Goal: Task Accomplishment & Management: Manage account settings

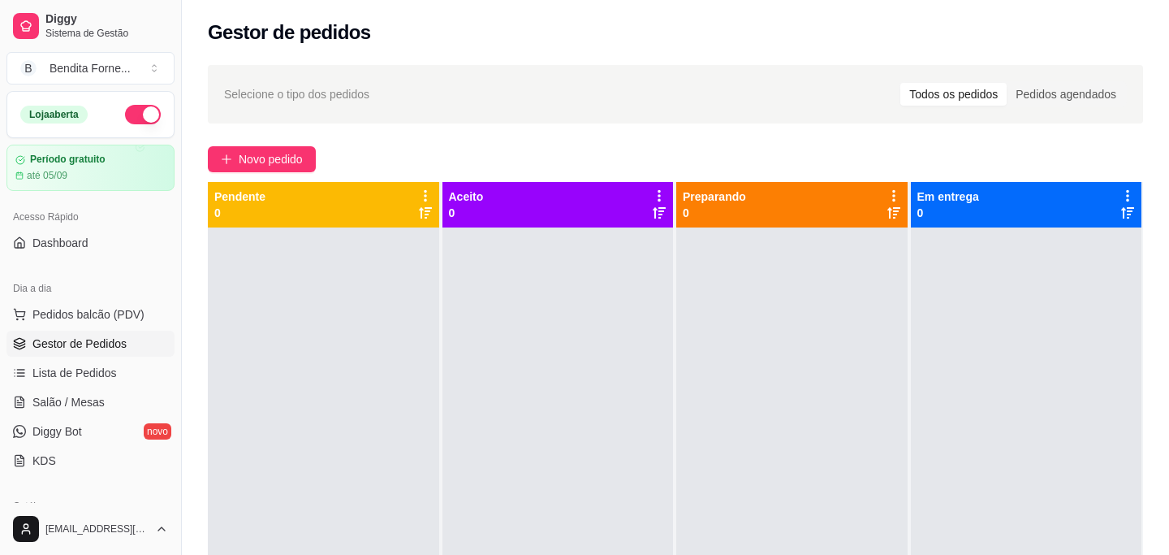
click at [97, 343] on span "Gestor de Pedidos" at bounding box center [79, 343] width 94 height 16
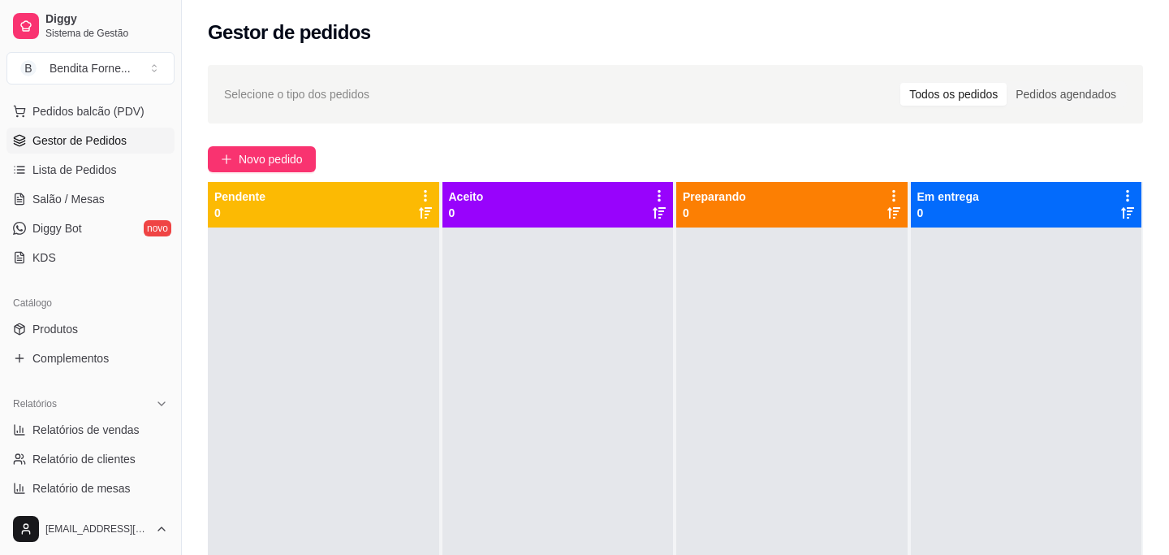
scroll to position [205, 0]
click at [63, 332] on span "Produtos" at bounding box center [54, 327] width 45 height 16
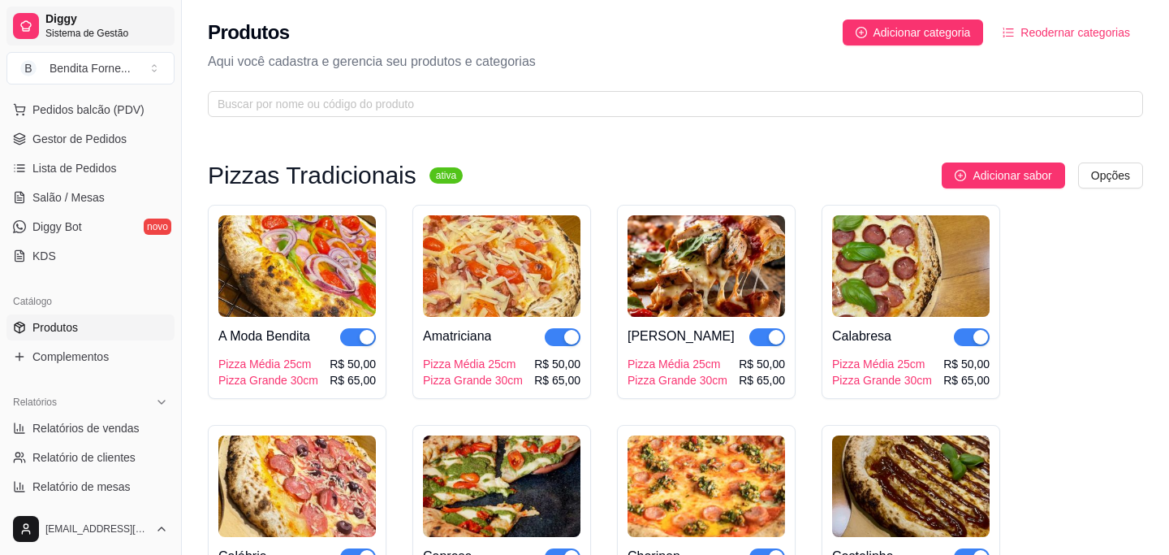
click at [31, 21] on icon at bounding box center [25, 25] width 13 height 13
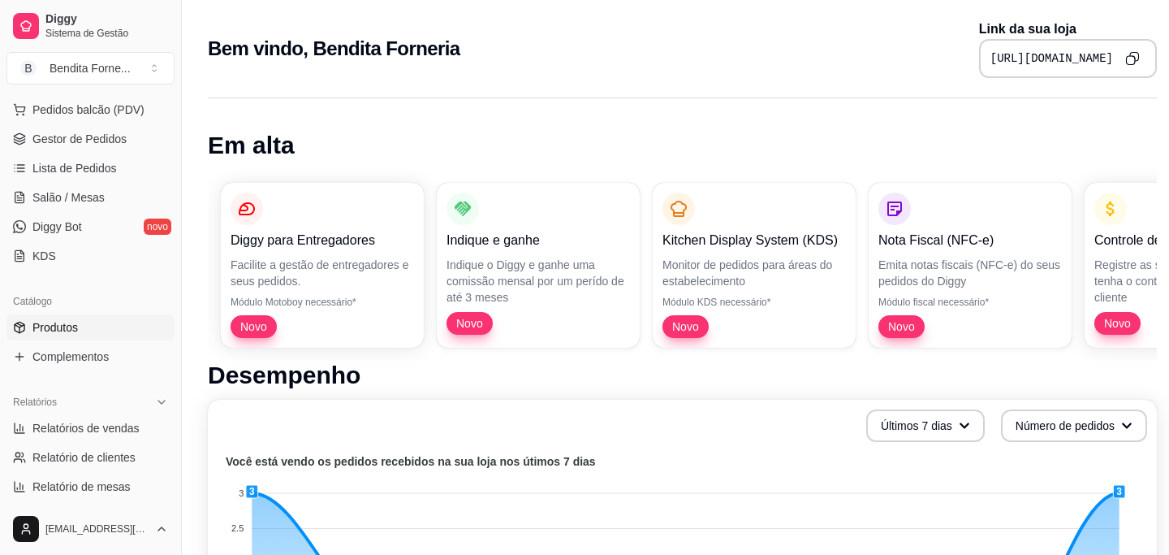
click at [78, 333] on span "Produtos" at bounding box center [54, 327] width 45 height 16
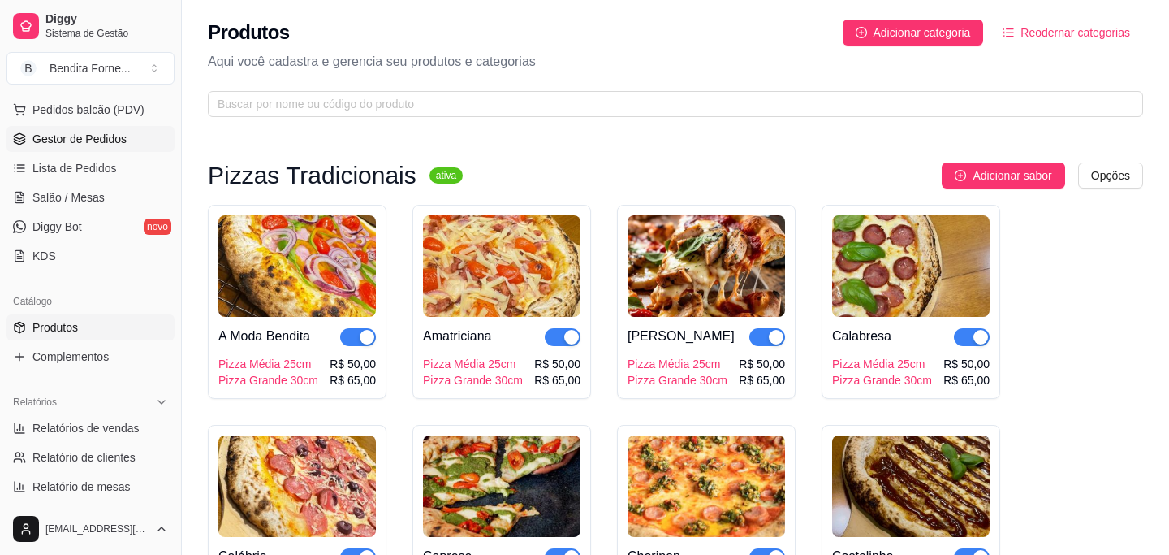
click at [97, 138] on span "Gestor de Pedidos" at bounding box center [79, 139] width 94 height 16
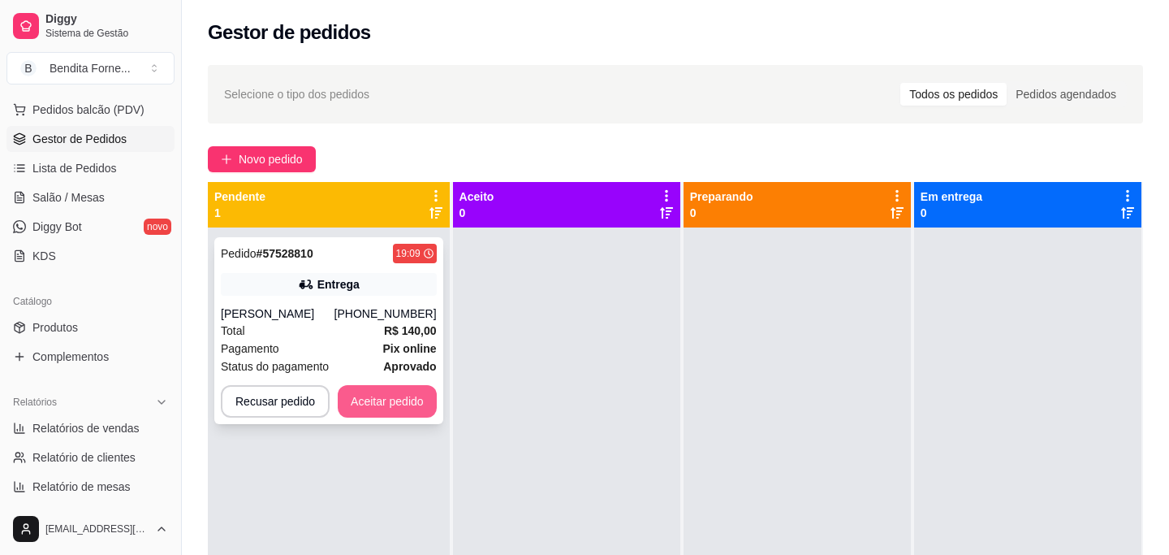
click at [386, 401] on button "Aceitar pedido" at bounding box center [387, 401] width 99 height 32
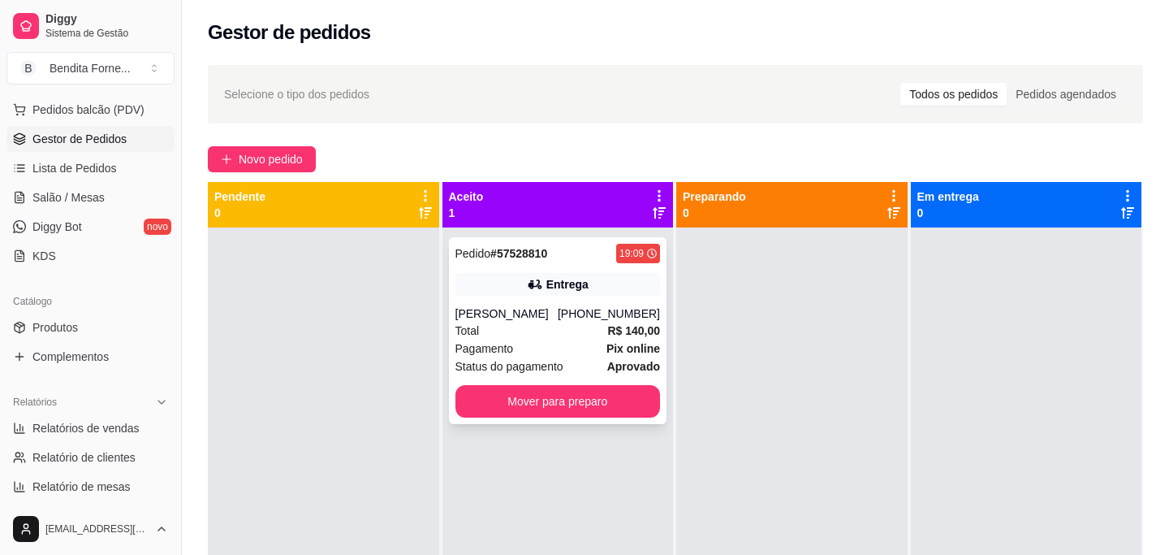
click at [522, 334] on div "Total R$ 140,00" at bounding box center [557, 331] width 205 height 18
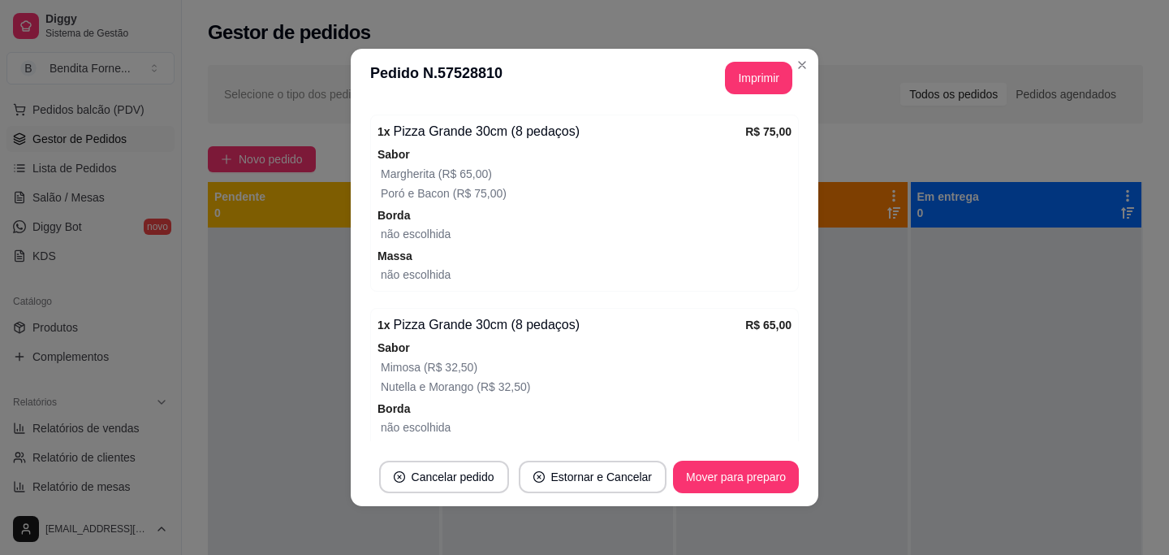
scroll to position [542, 0]
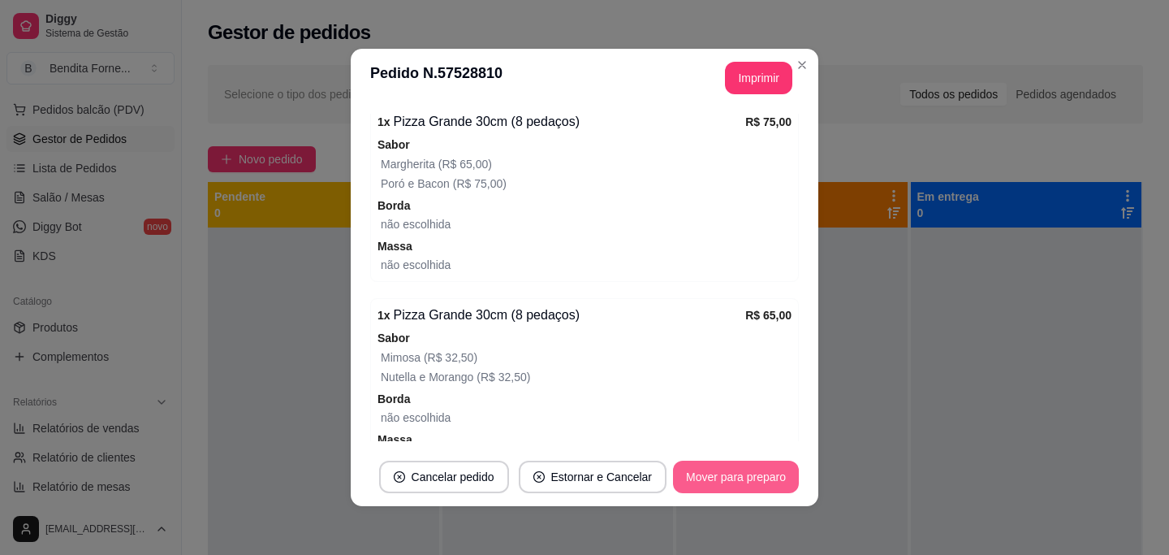
click at [754, 479] on button "Mover para preparo" at bounding box center [736, 476] width 126 height 32
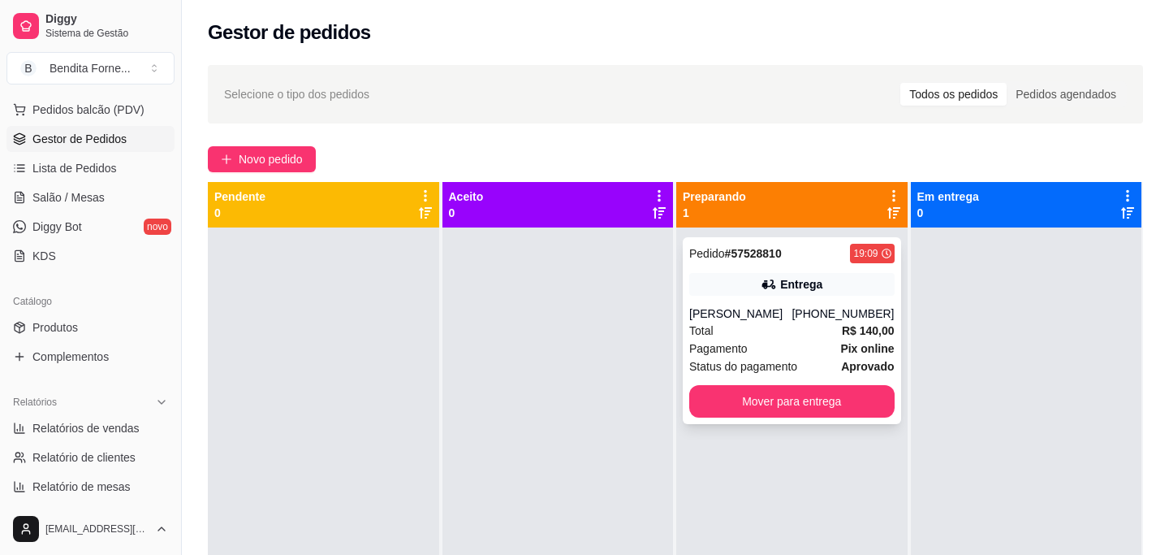
click at [743, 306] on div "[PERSON_NAME]" at bounding box center [740, 313] width 102 height 16
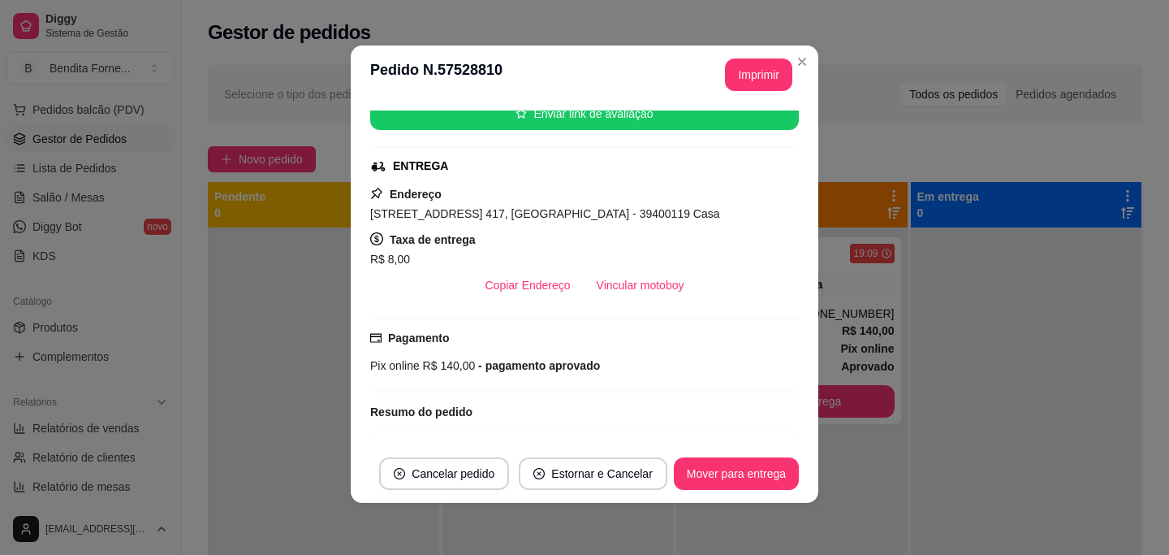
scroll to position [0, 0]
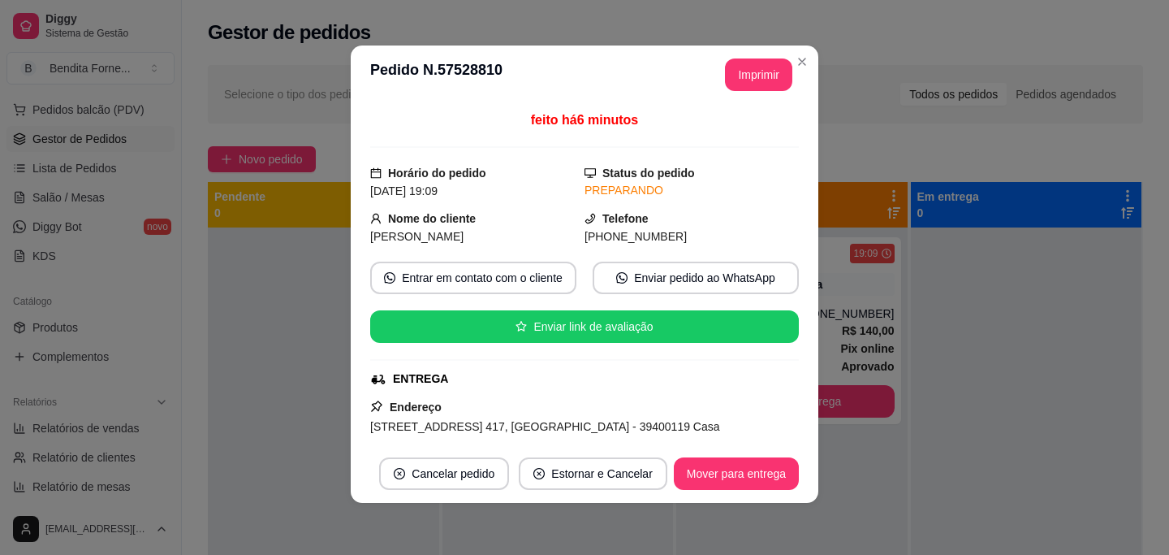
click at [368, 430] on div "feito há 6 minutos Horário do pedido [DATE] 19:09 Status do pedido PREPARANDO N…" at bounding box center [585, 274] width 468 height 340
drag, startPoint x: 372, startPoint y: 427, endPoint x: 572, endPoint y: 421, distance: 199.8
click at [572, 421] on span "[STREET_ADDRESS] 417, [GEOGRAPHIC_DATA] - 39400119 Casa" at bounding box center [545, 426] width 350 height 13
copy span "[STREET_ADDRESS] 417, Todos os Santos"
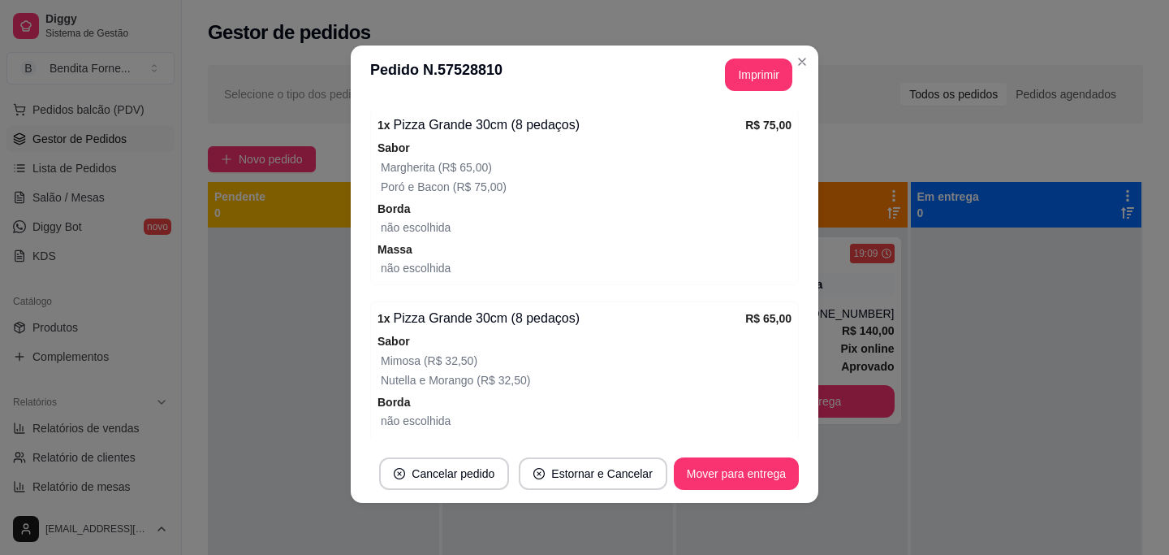
scroll to position [511, 0]
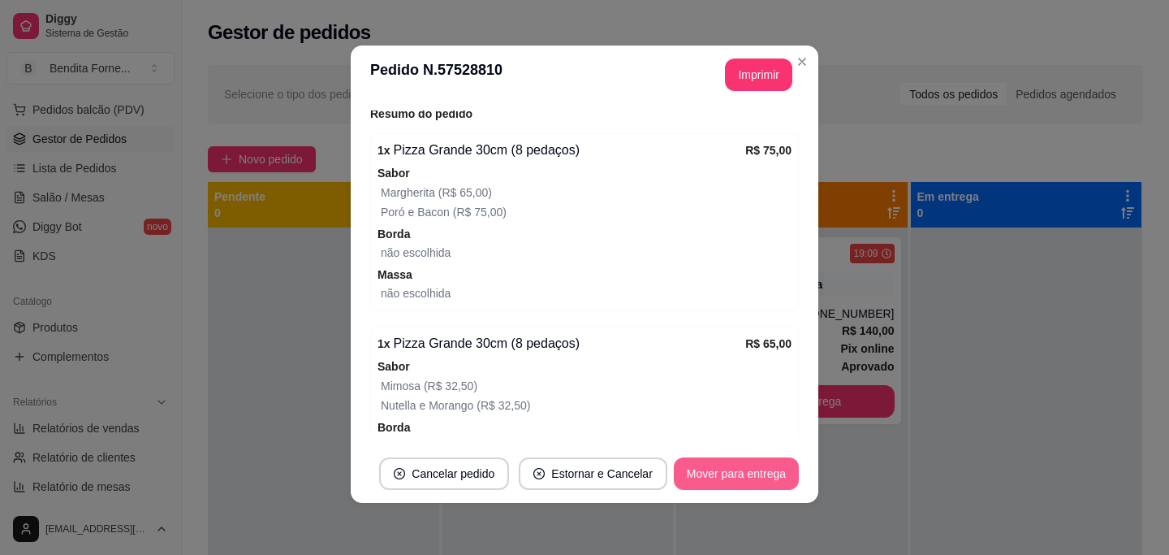
click at [737, 473] on button "Mover para entrega" at bounding box center [736, 473] width 125 height 32
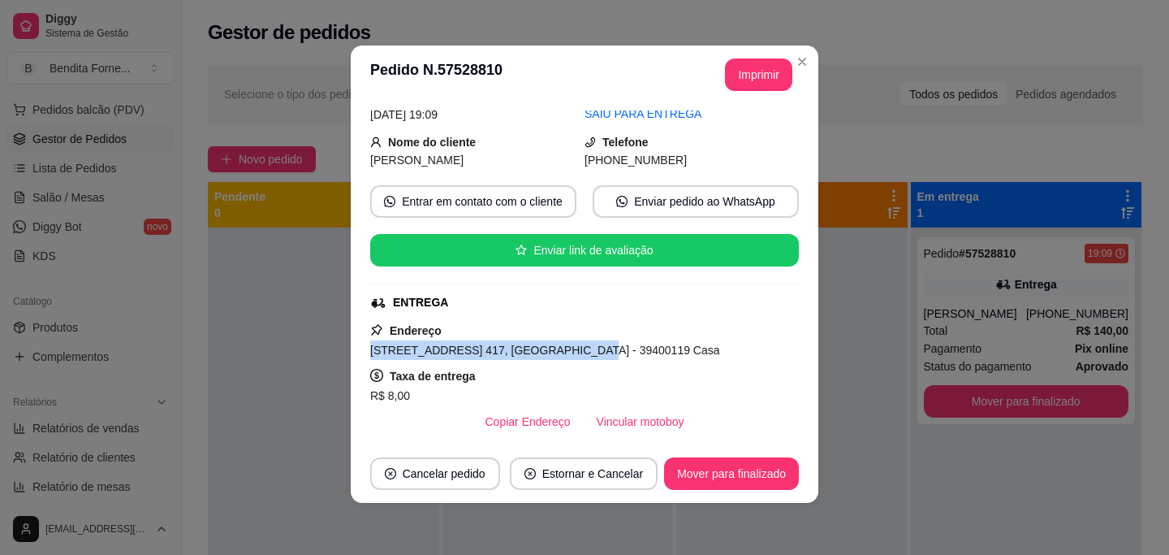
scroll to position [92, 0]
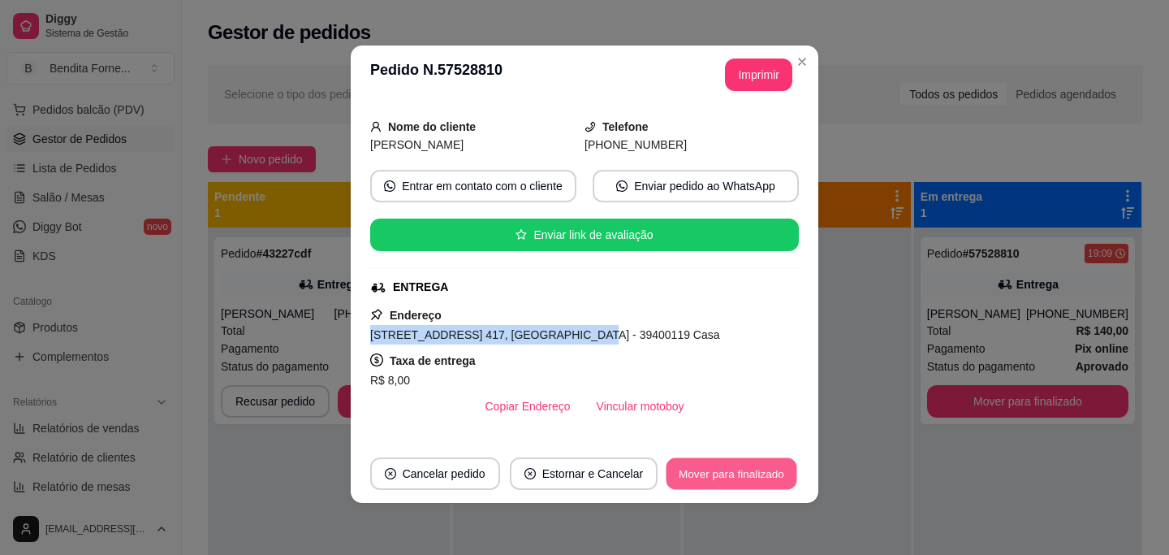
click at [762, 473] on button "Mover para finalizado" at bounding box center [732, 474] width 131 height 32
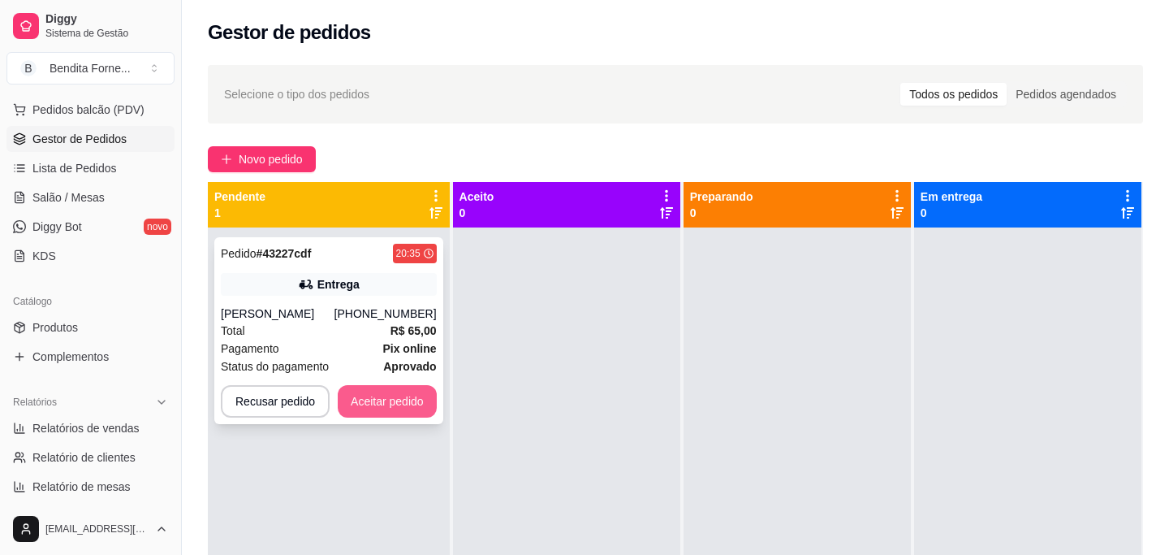
click at [393, 417] on button "Aceitar pedido" at bounding box center [387, 401] width 99 height 32
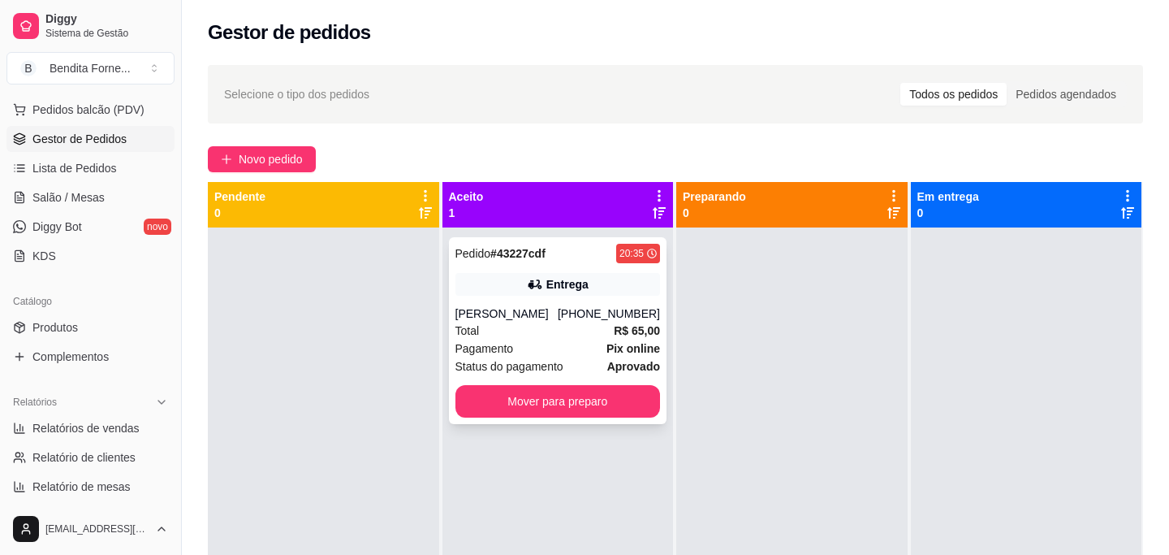
click at [555, 339] on div "Total R$ 65,00" at bounding box center [557, 331] width 205 height 18
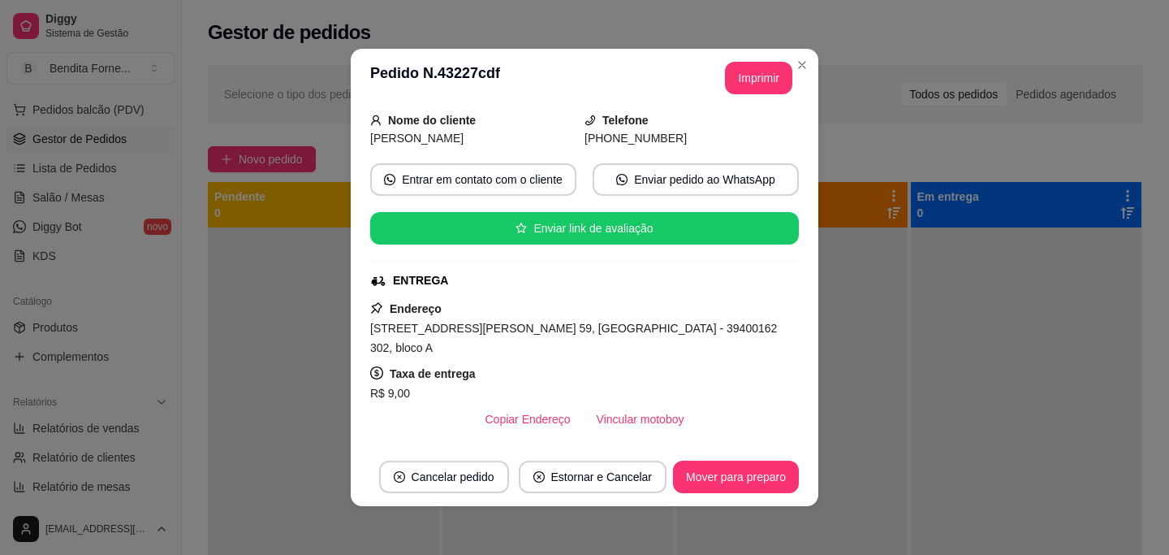
scroll to position [0, 0]
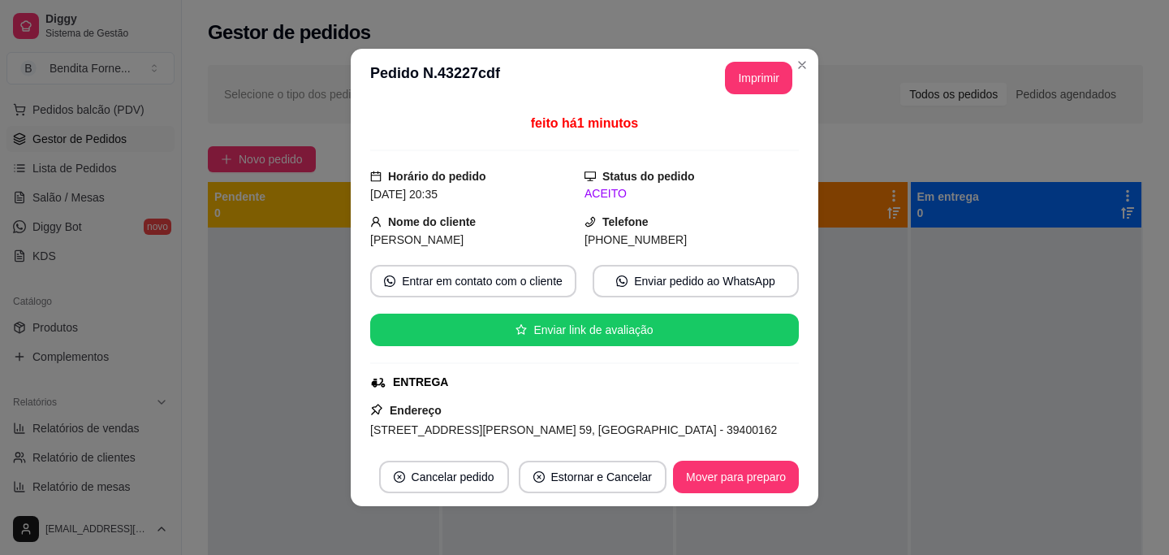
drag, startPoint x: 370, startPoint y: 428, endPoint x: 590, endPoint y: 406, distance: 221.1
click at [590, 406] on div "Endereço [STREET_ADDRESS] 59, [GEOGRAPHIC_DATA] - 39400162 302, bloco A Taxa de…" at bounding box center [584, 468] width 429 height 136
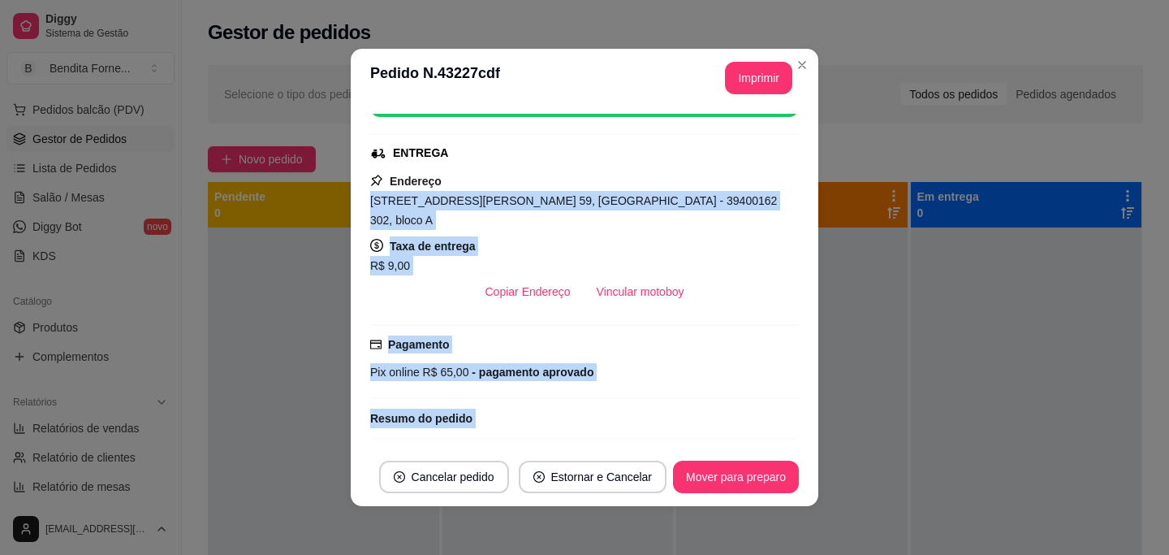
scroll to position [248, 0]
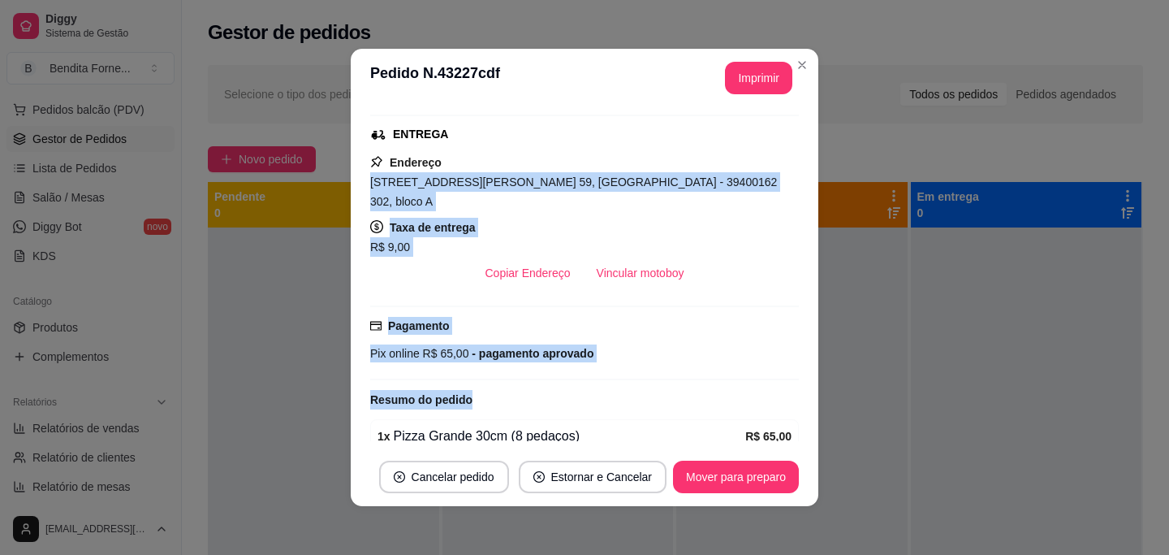
drag, startPoint x: 373, startPoint y: 430, endPoint x: 592, endPoint y: 300, distance: 254.8
click at [591, 303] on div "feito há 1 minutos Horário do pedido [DATE] 20:35 Status do pedido ACEITO Nome …" at bounding box center [584, 277] width 429 height 327
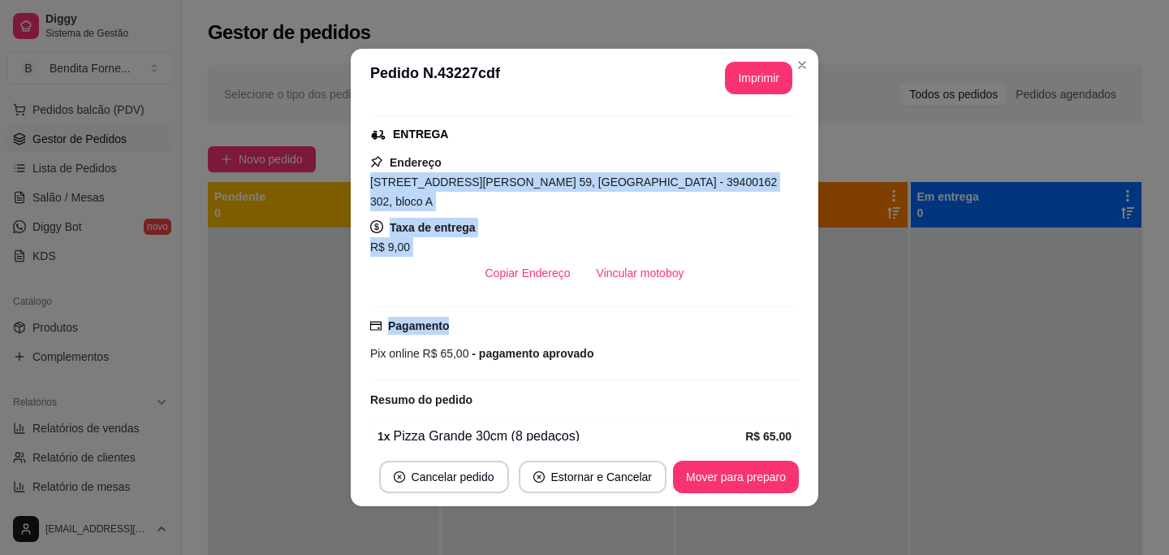
click at [592, 317] on div "Pagamento Pix online R$ 65,00 - pagamento aprovado" at bounding box center [584, 339] width 429 height 45
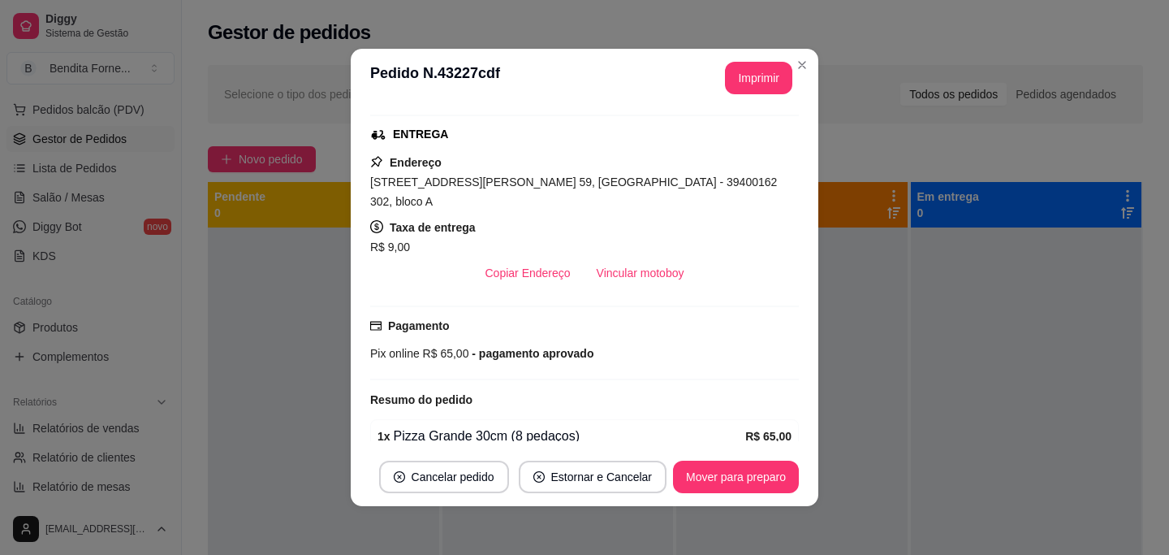
click at [384, 173] on div "[STREET_ADDRESS][PERSON_NAME] 59, [GEOGRAPHIC_DATA] - 39400162 302, bloco A" at bounding box center [584, 191] width 429 height 39
drag, startPoint x: 371, startPoint y: 186, endPoint x: 626, endPoint y: 175, distance: 255.2
click at [626, 175] on span "[STREET_ADDRESS][PERSON_NAME] 59, [GEOGRAPHIC_DATA] - 39400162 302, bloco A" at bounding box center [573, 191] width 407 height 32
copy span "[STREET_ADDRESS][PERSON_NAME] 59, [GEOGRAPHIC_DATA]"
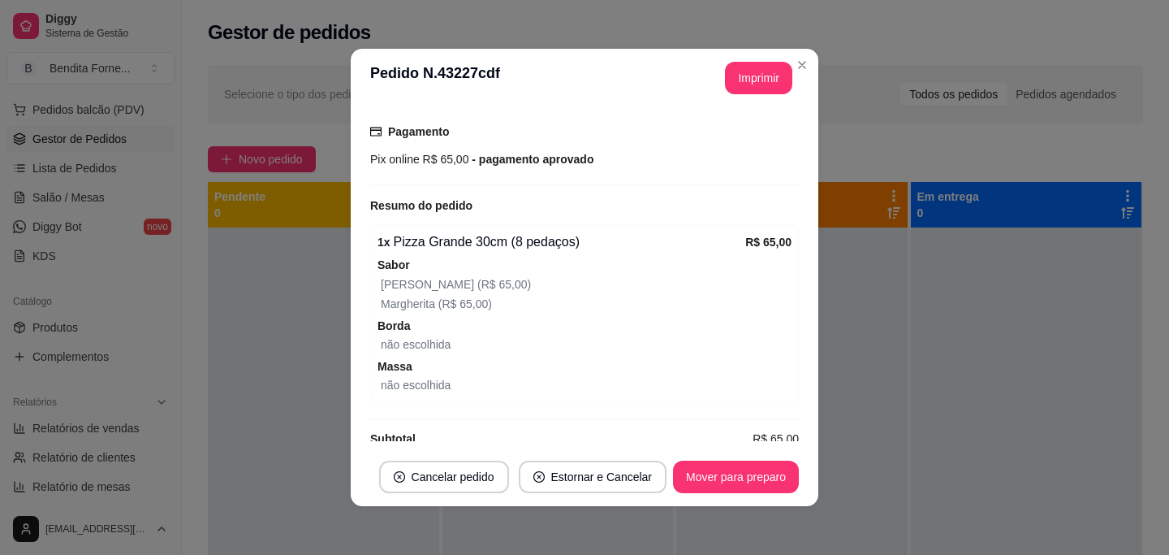
scroll to position [447, 0]
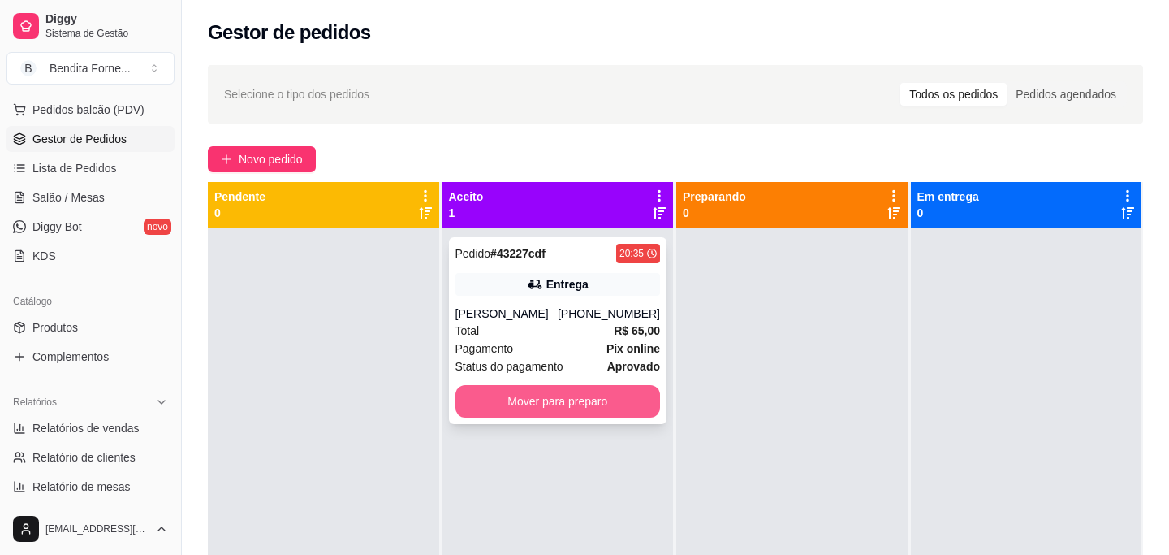
click at [556, 417] on button "Mover para preparo" at bounding box center [557, 401] width 205 height 32
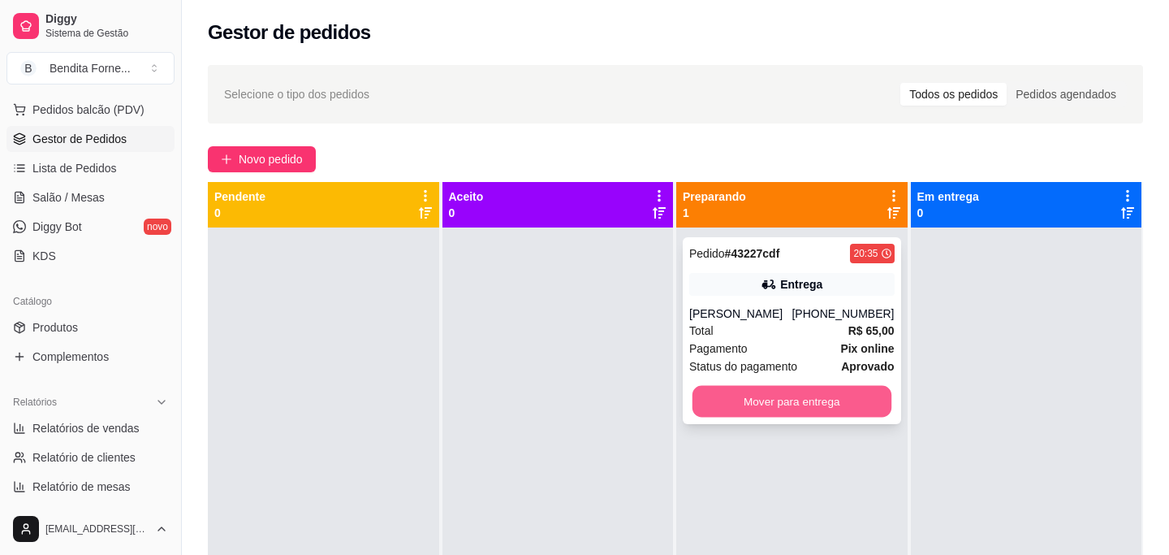
click at [806, 417] on button "Mover para entrega" at bounding box center [792, 402] width 199 height 32
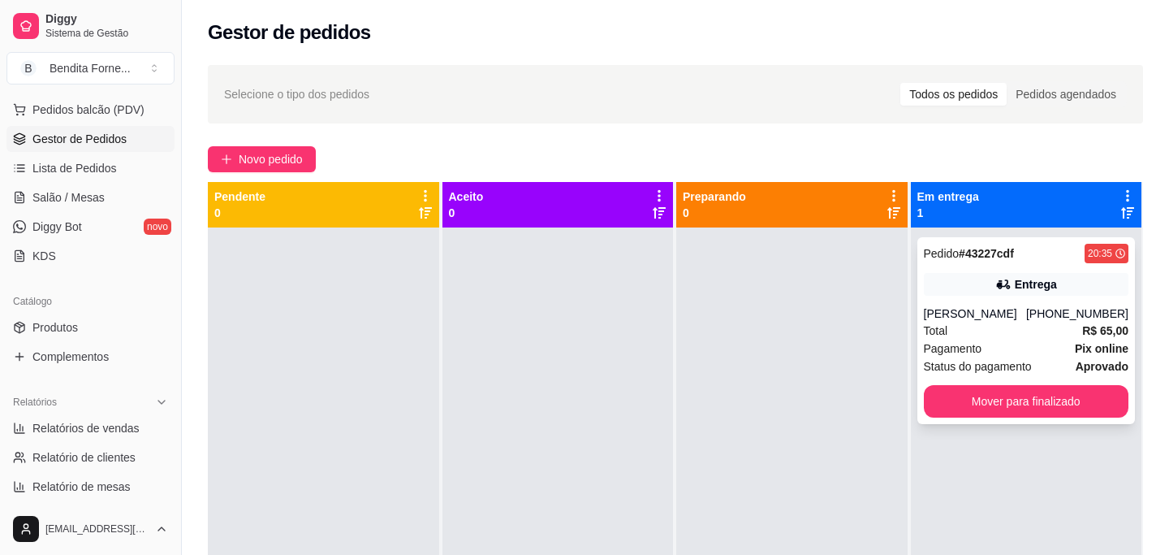
click at [1014, 339] on div "Total R$ 65,00" at bounding box center [1026, 331] width 205 height 18
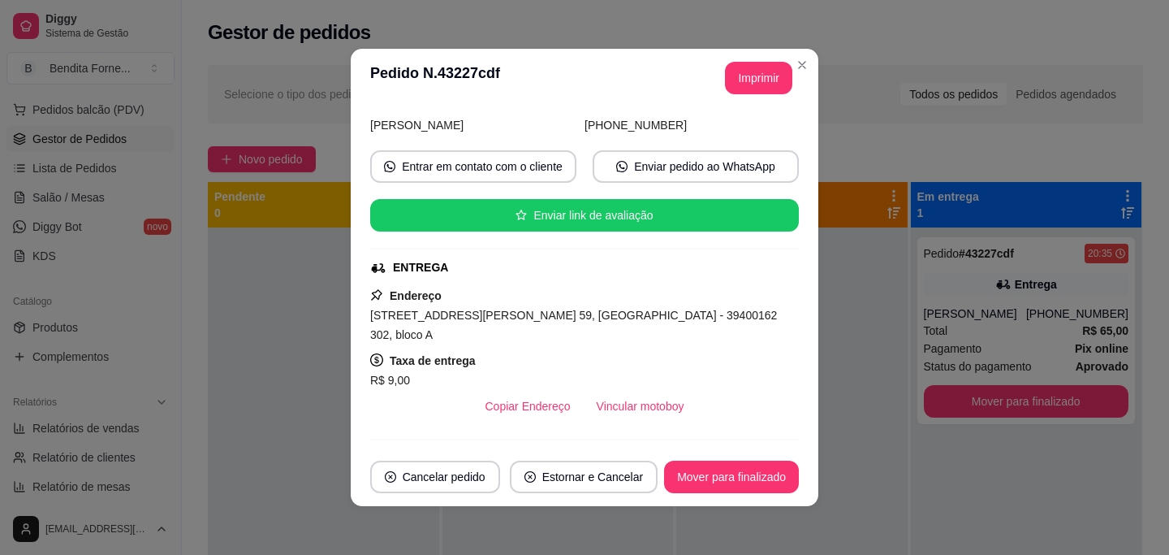
scroll to position [161, 0]
